Goal: Find specific page/section: Find specific page/section

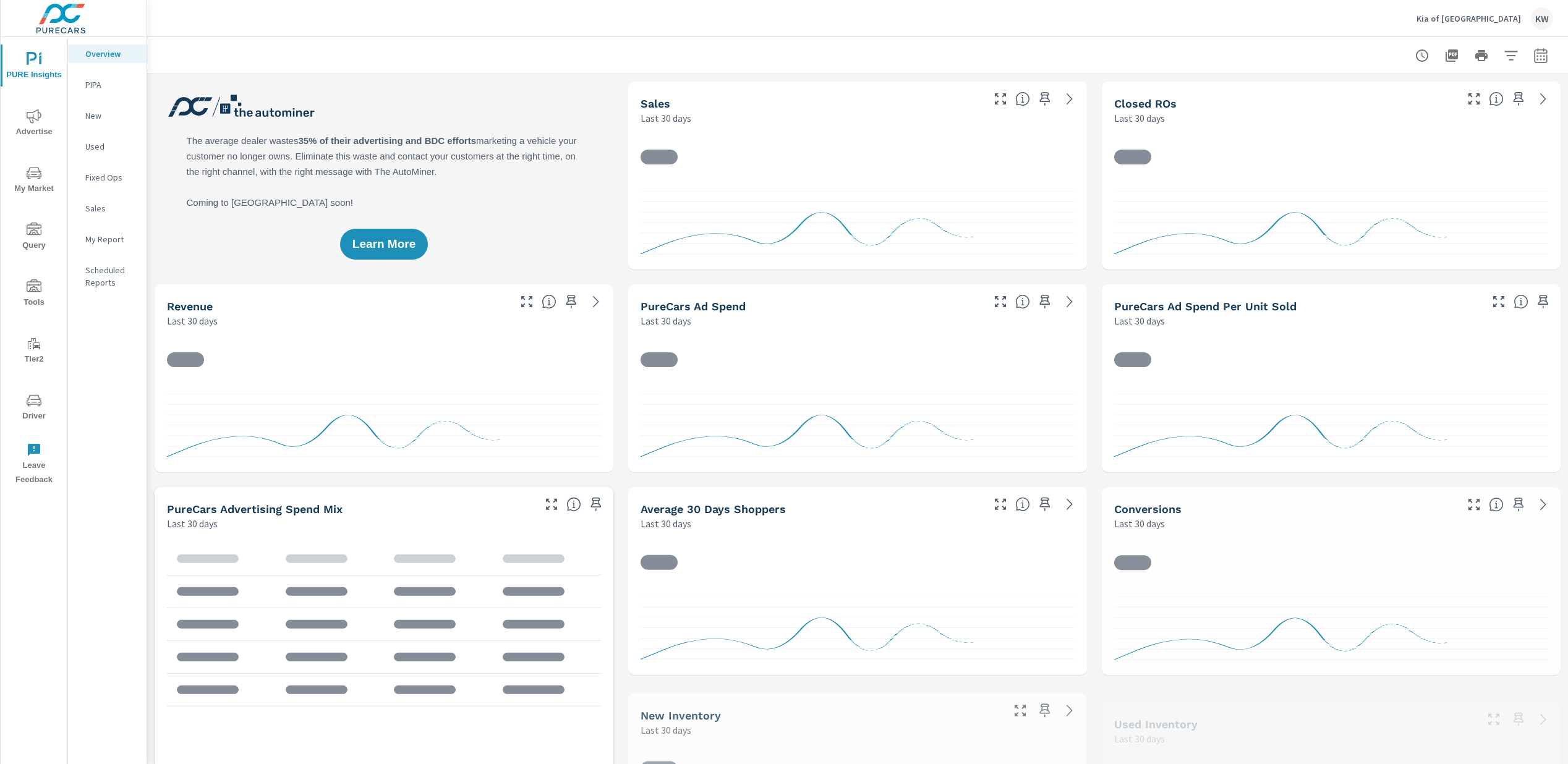
click at [35, 418] on span "Driver" at bounding box center [33, 408] width 59 height 31
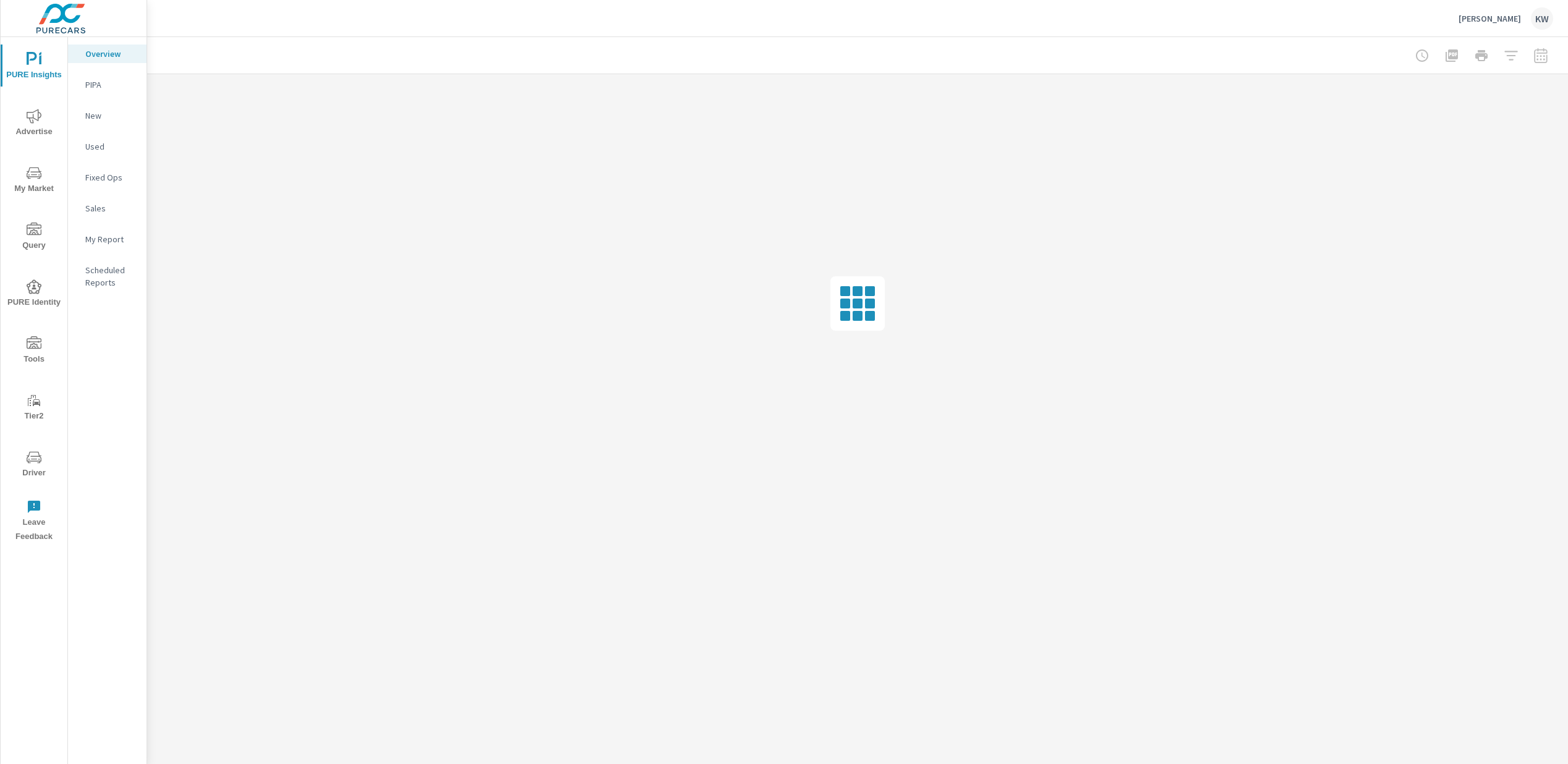
click at [35, 466] on span "Driver" at bounding box center [33, 465] width 59 height 31
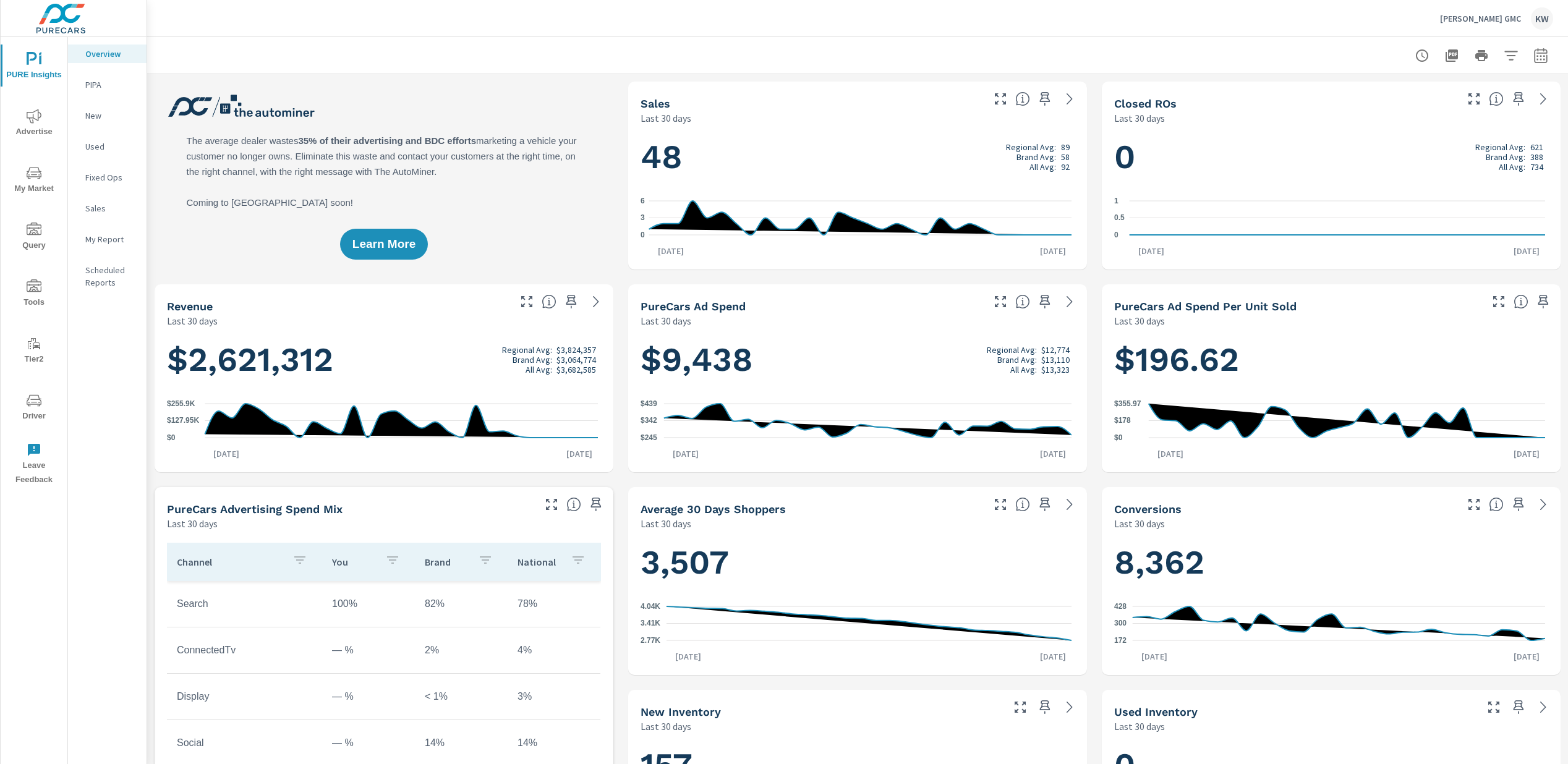
scroll to position [1, 0]
click at [30, 415] on span "Driver" at bounding box center [33, 408] width 59 height 31
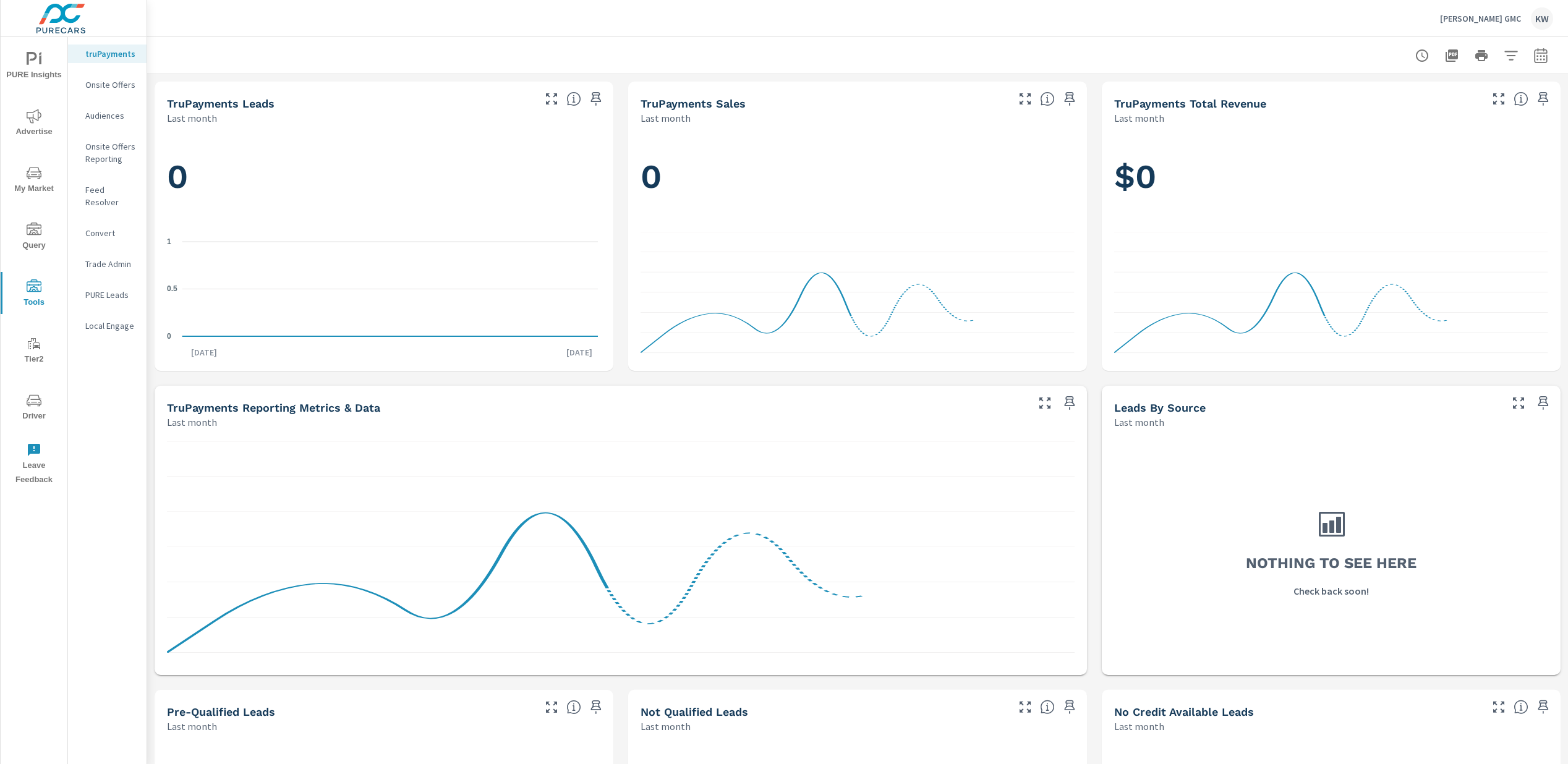
click at [106, 188] on p "Feed Resolver" at bounding box center [110, 196] width 51 height 24
